Goal: Transaction & Acquisition: Purchase product/service

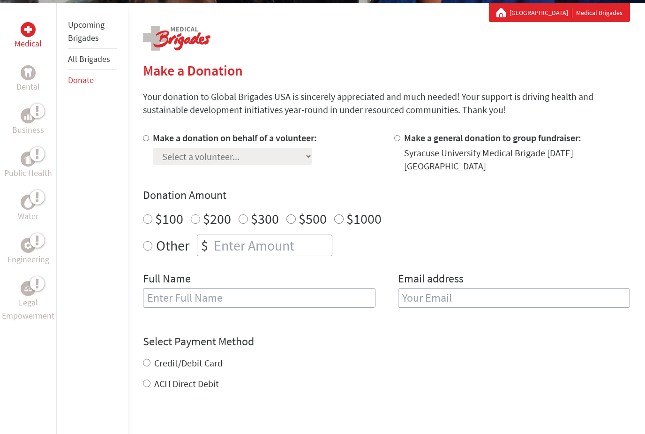
scroll to position [173, 0]
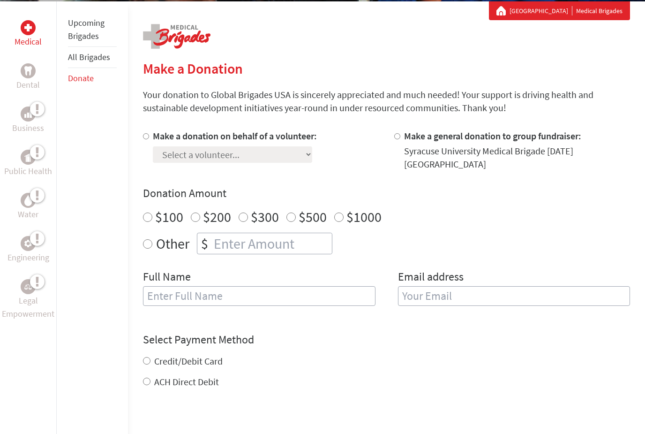
click at [171, 133] on label "Make a donation on behalf of a volunteer:" at bounding box center [235, 136] width 164 height 12
click at [149, 134] on input "Make a donation on behalf of a volunteer:" at bounding box center [146, 137] width 6 height 6
radio input "true"
click at [208, 162] on select "Select a volunteer... [PERSON_NAME] [PERSON_NAME] [PERSON_NAME] [PERSON_NAME] […" at bounding box center [232, 154] width 159 height 16
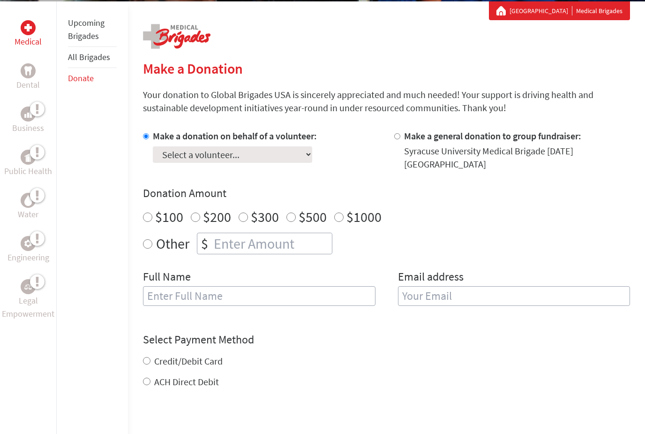
select select "3A5CD00F-928F-11F0-9E6E-42010A400005"
click at [294, 248] on input "number" at bounding box center [272, 243] width 120 height 21
radio input "true"
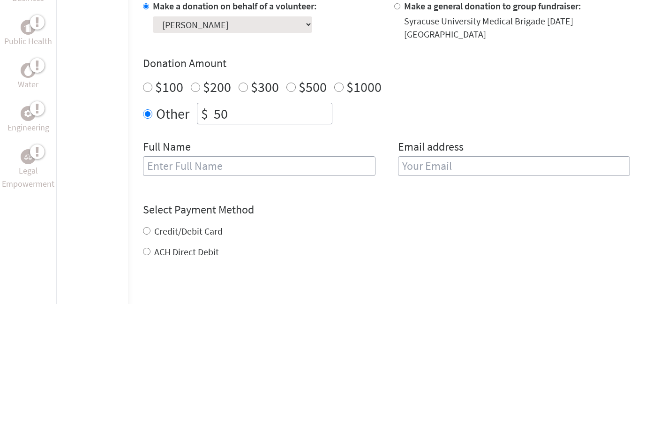
type input "50"
click at [504, 332] on h4 "Select Payment Method" at bounding box center [386, 339] width 487 height 15
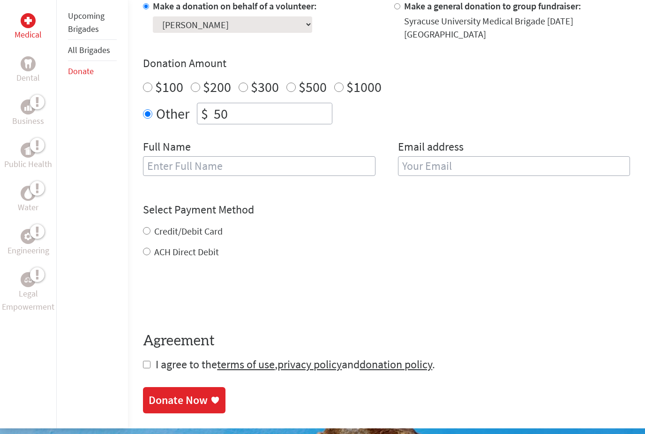
click at [332, 165] on input "text" at bounding box center [259, 166] width 232 height 20
type input "[PERSON_NAME]"
click at [488, 174] on input "email" at bounding box center [514, 166] width 232 height 20
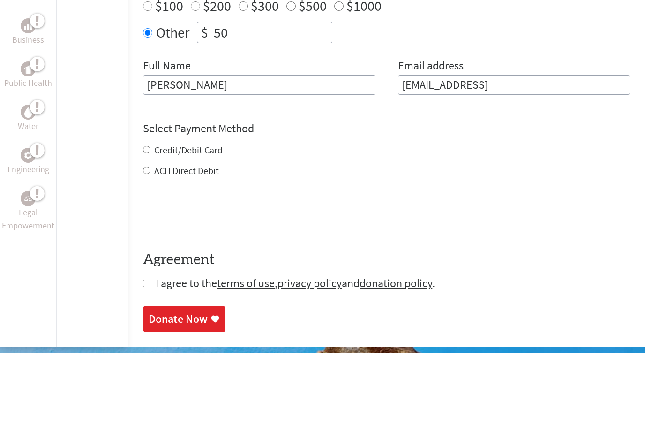
click at [147, 225] on div "Credit/Debit Card ACH Direct Debit" at bounding box center [386, 242] width 487 height 34
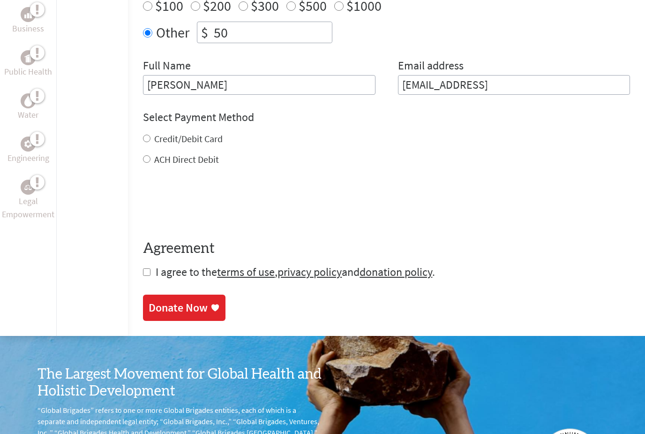
click at [539, 83] on input "[EMAIL_ADDRESS]" at bounding box center [514, 85] width 232 height 20
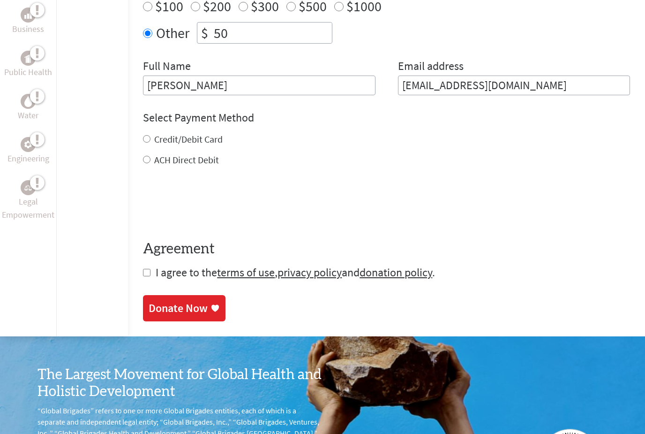
type input "[EMAIL_ADDRESS][DOMAIN_NAME]"
click at [148, 143] on input "Credit/Debit Card" at bounding box center [147, 139] width 8 height 8
radio input "true"
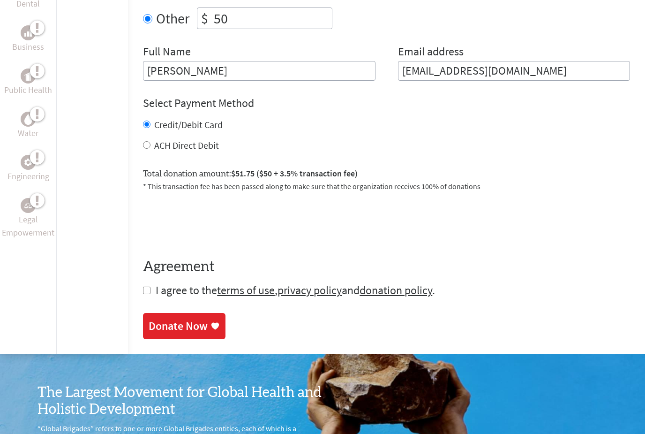
scroll to position [398, 0]
click at [145, 294] on input "checkbox" at bounding box center [147, 290] width 8 height 8
checkbox input "true"
click at [151, 326] on div "Donate Now" at bounding box center [178, 326] width 59 height 15
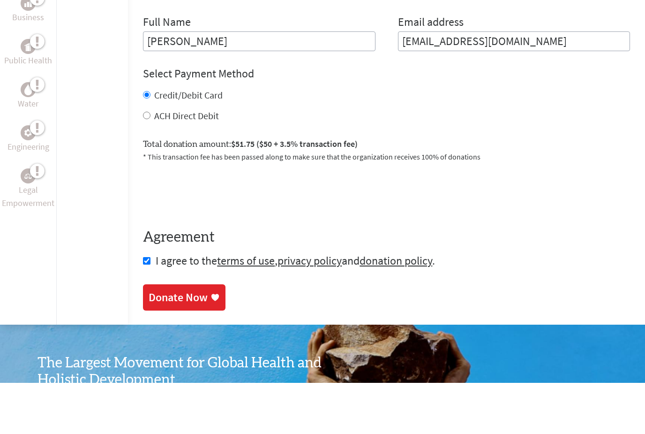
scroll to position [458, 0]
